Goal: Task Accomplishment & Management: Use online tool/utility

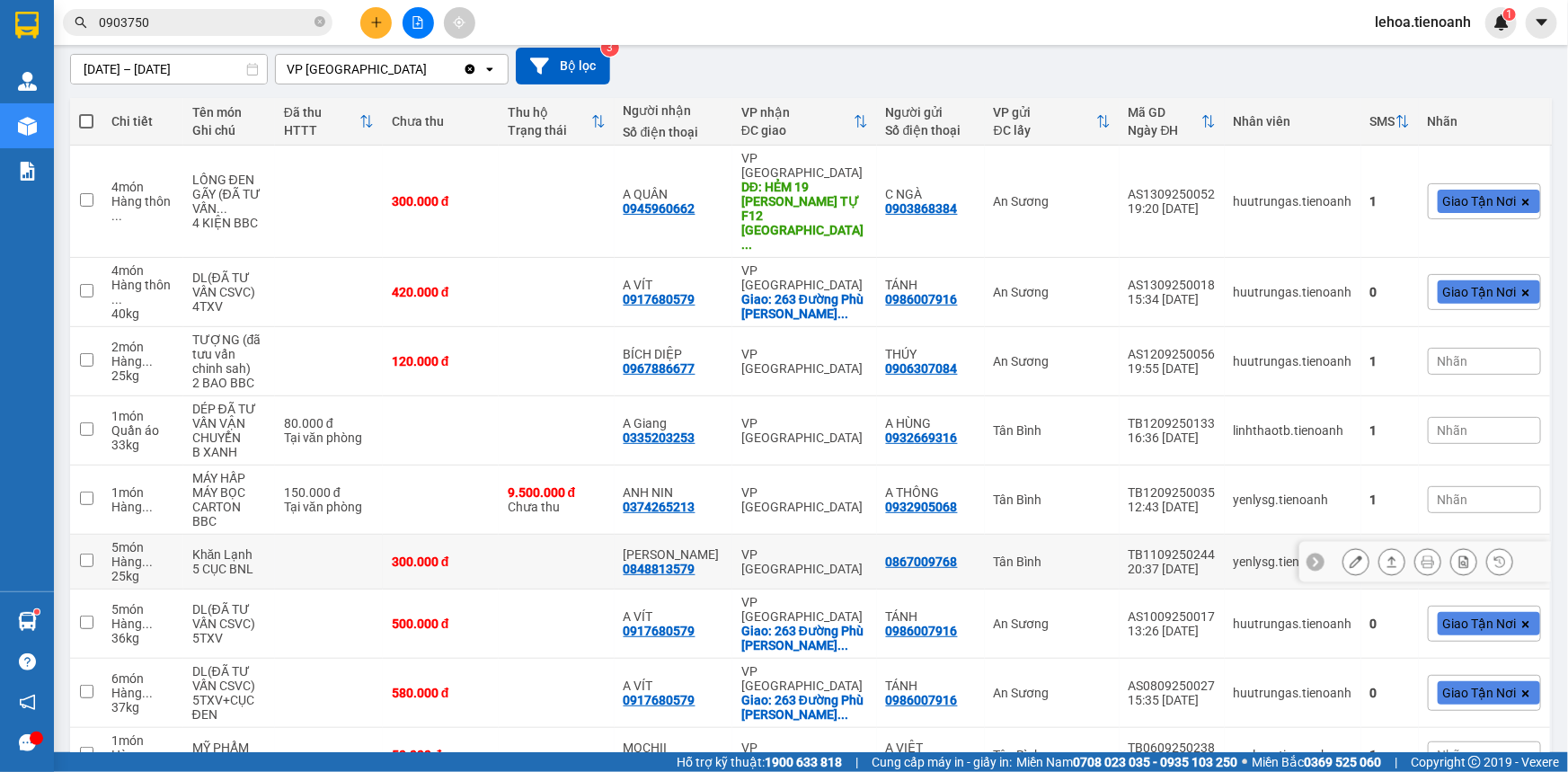
scroll to position [163, 0]
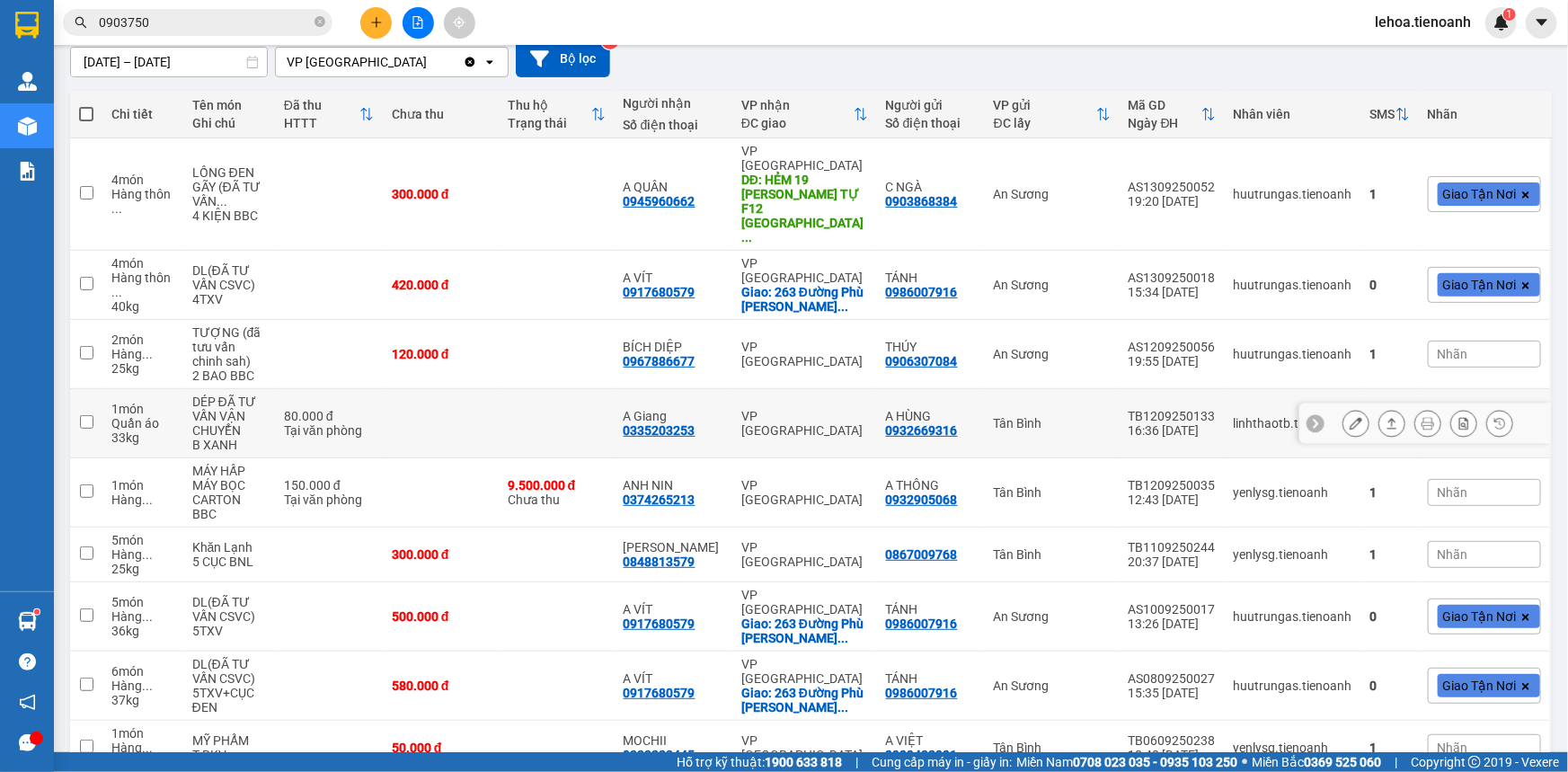
click at [1350, 417] on icon at bounding box center [1356, 423] width 13 height 13
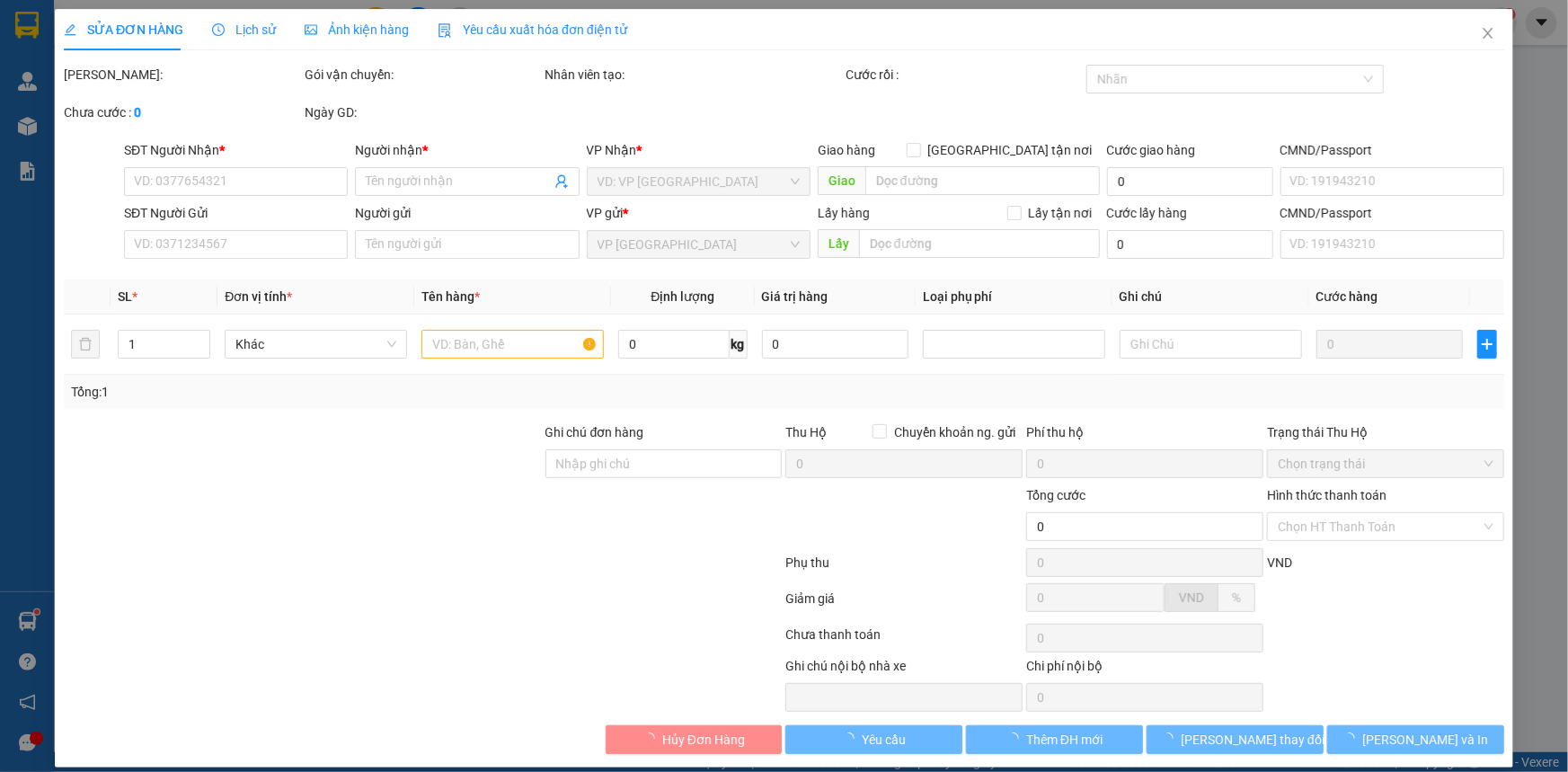
type input "0335203253"
type input "A Giang"
type input "0932669316"
type input "A HÙNG"
type input "80.000"
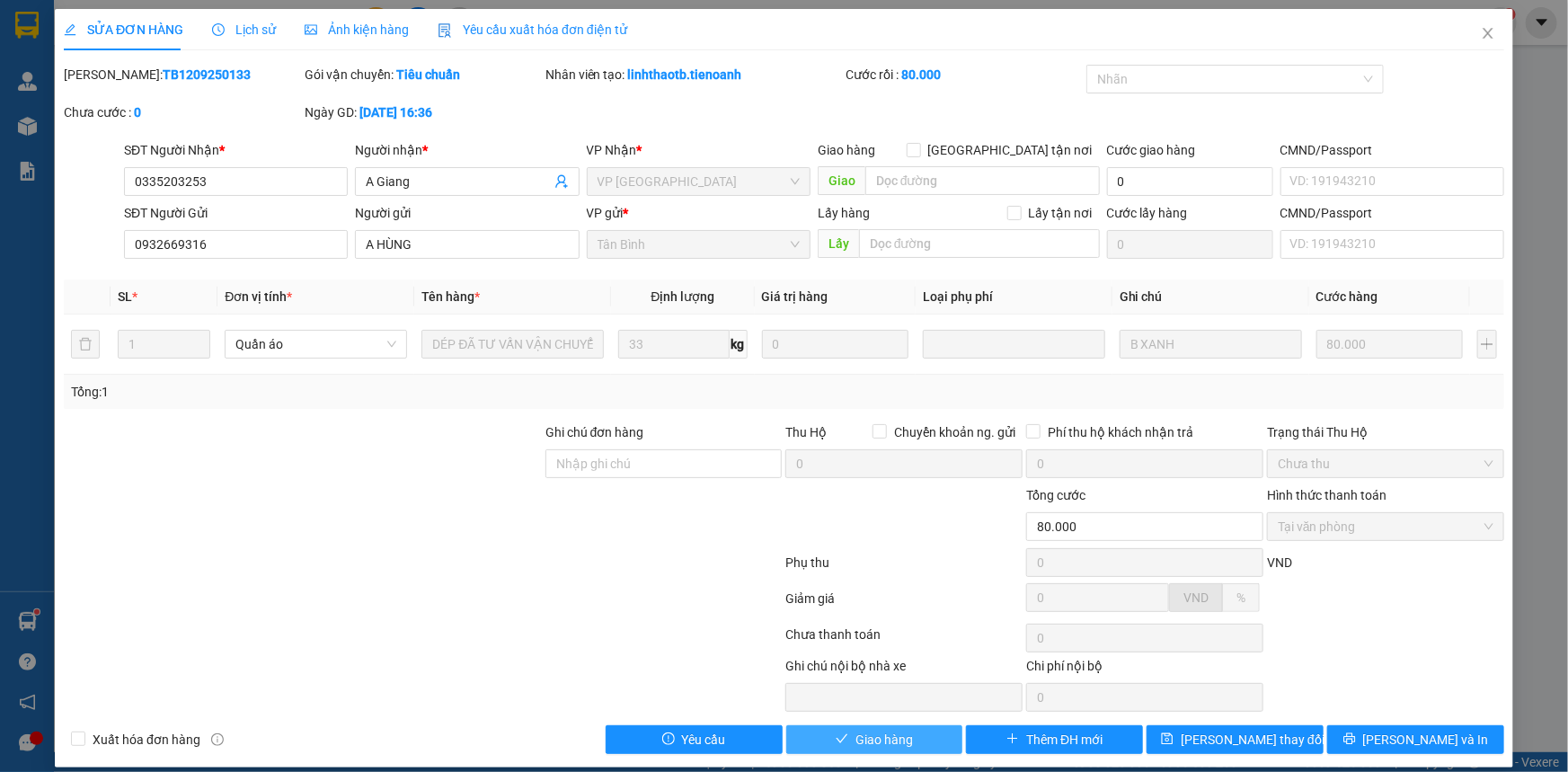
click at [910, 737] on button "Giao hàng" at bounding box center [874, 739] width 177 height 29
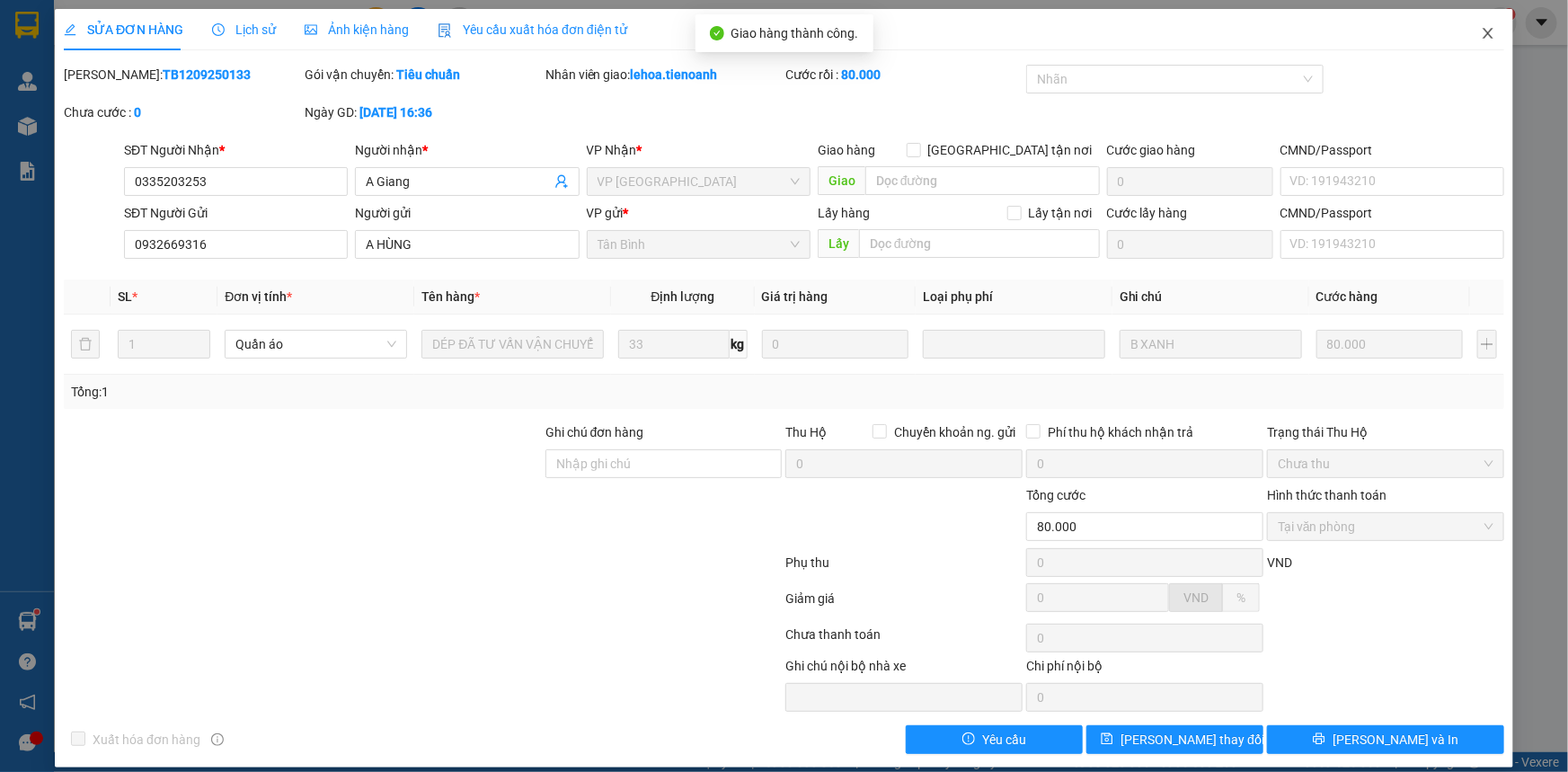
click at [1483, 35] on icon "close" at bounding box center [1488, 33] width 10 height 11
